Goal: Task Accomplishment & Management: Manage account settings

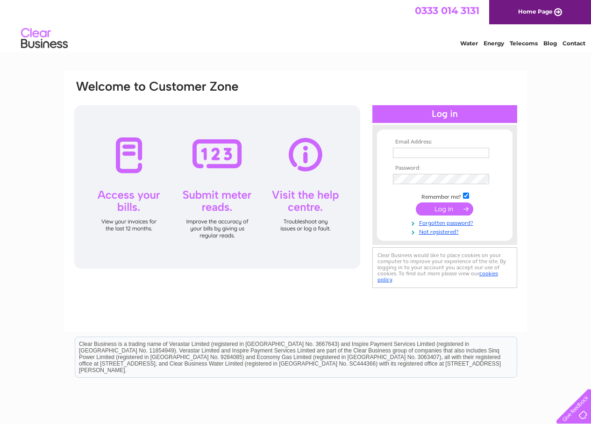
type input "jeangthompson@outlook.com"
click at [439, 210] on input "submit" at bounding box center [445, 208] width 58 height 13
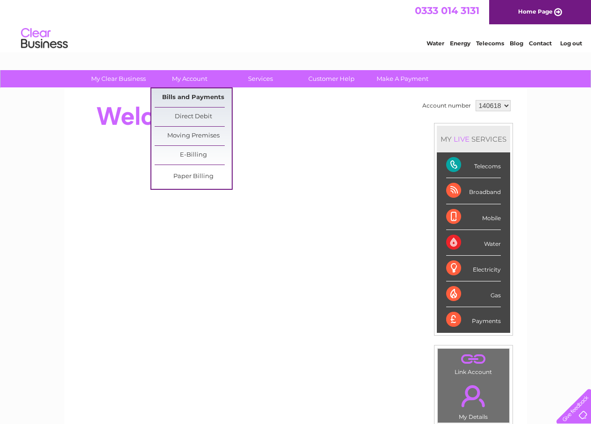
click at [188, 94] on link "Bills and Payments" at bounding box center [193, 97] width 77 height 19
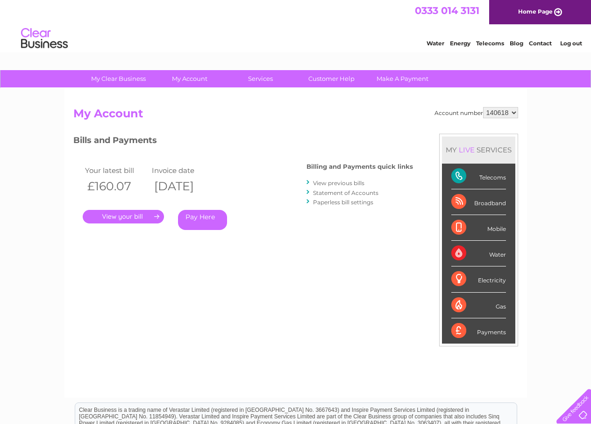
click at [121, 214] on link "." at bounding box center [123, 217] width 81 height 14
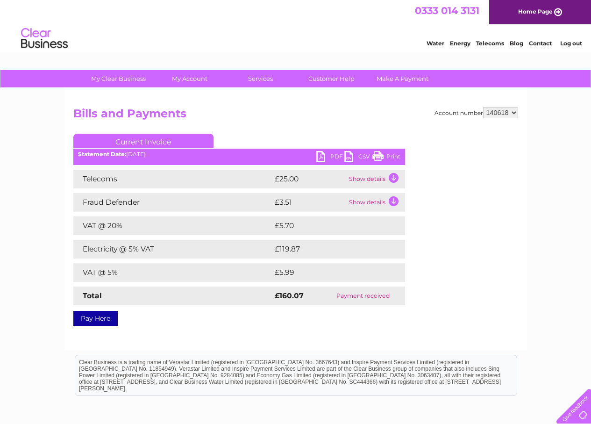
click at [334, 156] on link "PDF" at bounding box center [331, 158] width 28 height 14
